Goal: Ask a question

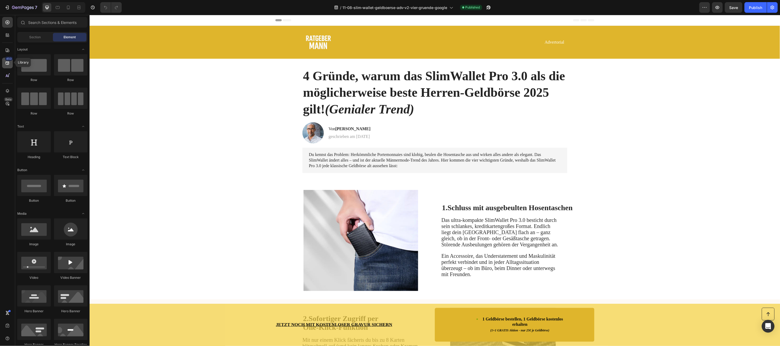
click at [8, 62] on icon at bounding box center [7, 62] width 5 height 5
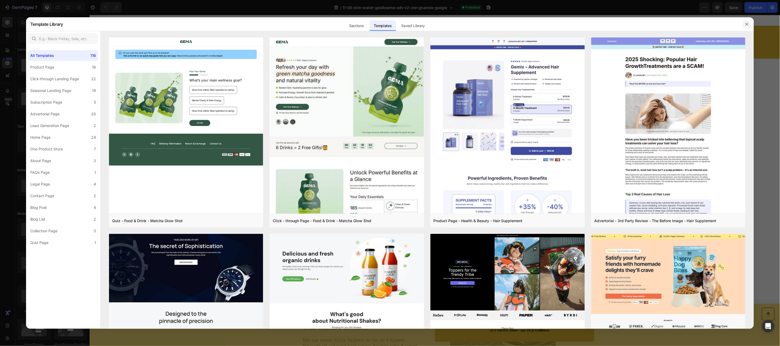
click at [746, 25] on icon "button" at bounding box center [747, 24] width 4 height 4
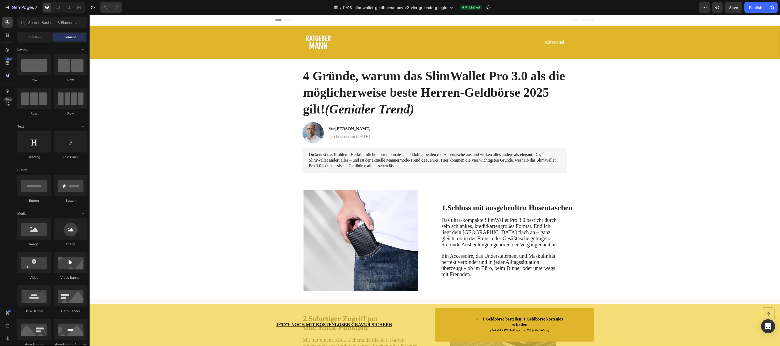
click at [769, 327] on icon "Open Intercom Messenger" at bounding box center [768, 326] width 6 height 7
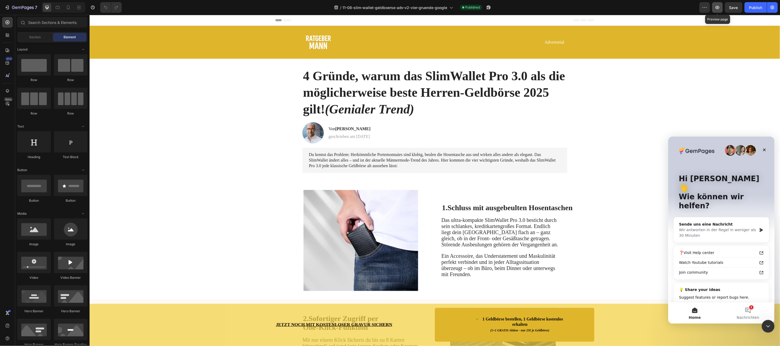
click at [714, 7] on button "button" at bounding box center [717, 7] width 11 height 11
click at [743, 313] on button "1 Nachrichten" at bounding box center [747, 312] width 53 height 21
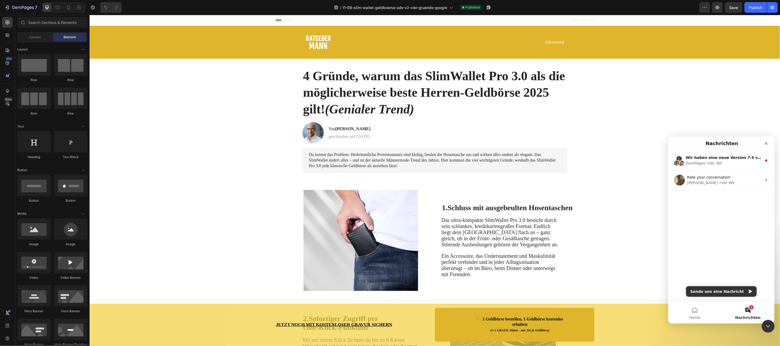
click at [745, 310] on button "1 Nachrichten" at bounding box center [747, 312] width 53 height 21
click at [722, 294] on button "Sende uns eine Nachricht" at bounding box center [721, 291] width 71 height 11
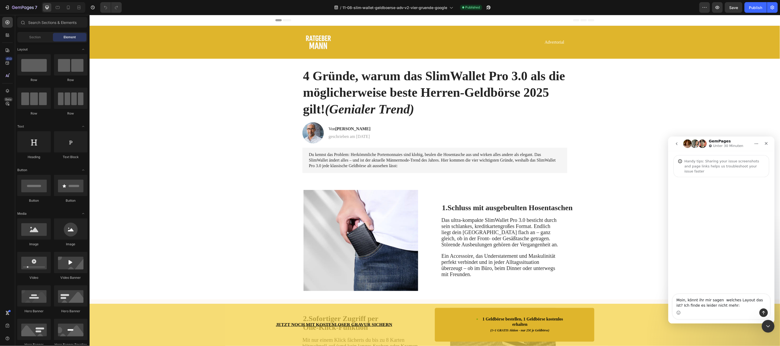
type textarea "Moin, könnt ihr mir sagen welches Layout das ist? Ich finde es leider nicht meh…"
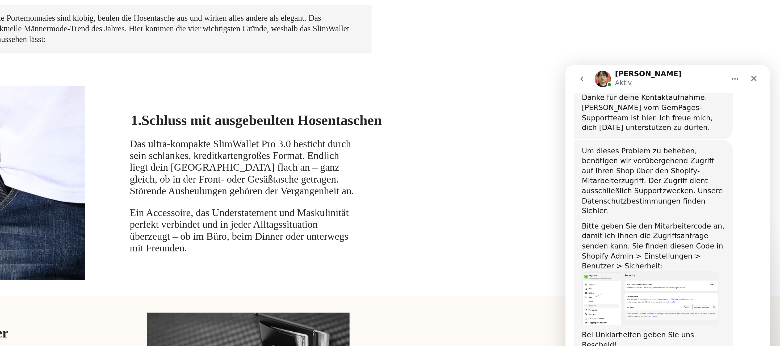
scroll to position [169, 0]
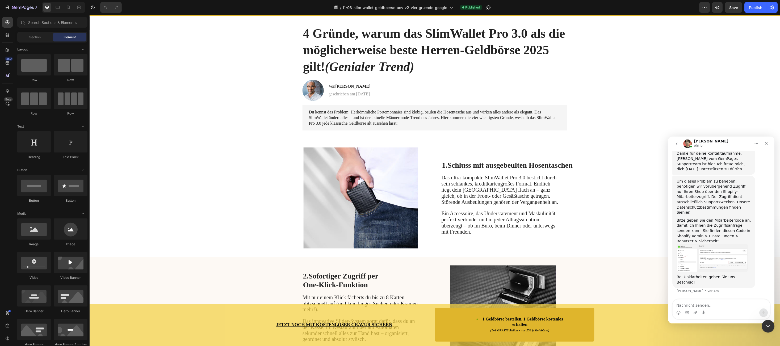
click at [677, 192] on div "Um dieses Problem zu beheben, benötigen wir vorübergehend Zugriff auf Ihren Sho…" at bounding box center [713, 197] width 74 height 36
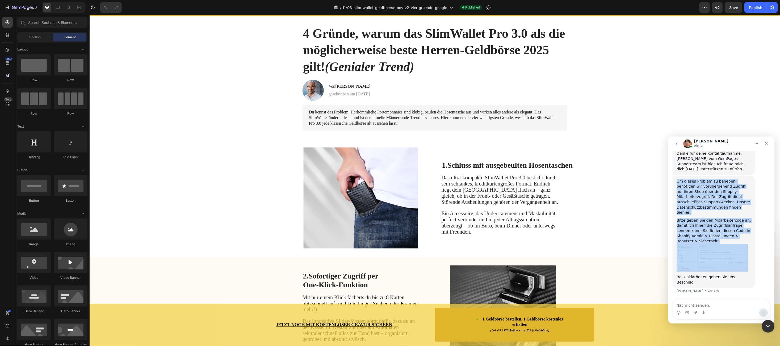
drag, startPoint x: 677, startPoint y: 192, endPoint x: 714, endPoint y: 245, distance: 64.6
click at [714, 245] on div "Um dieses Problem zu beheben, benötigen wir vorübergehend Zugriff auf Ihren Sho…" at bounding box center [713, 232] width 74 height 106
copy div "Um dieses Problem zu beheben, benötigen wir vorübergehend Zugriff auf Ihren Sho…"
